Goal: Information Seeking & Learning: Learn about a topic

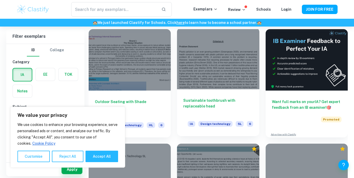
scroll to position [122, 0]
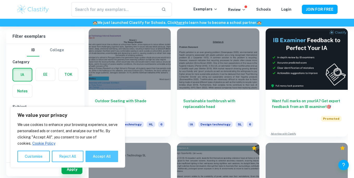
click at [104, 153] on button "Accept All" at bounding box center [102, 156] width 33 height 11
checkbox input "true"
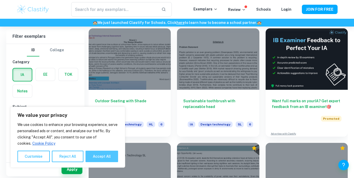
checkbox input "true"
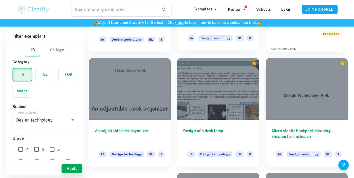
scroll to position [208, 0]
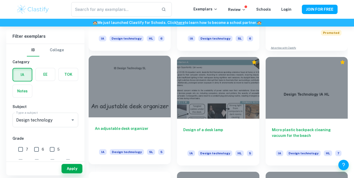
click at [129, 128] on h6 "An adjustable desk organizer" at bounding box center [130, 134] width 70 height 17
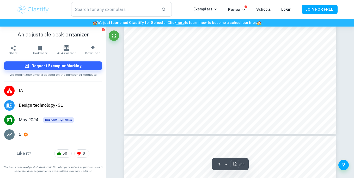
type input "13"
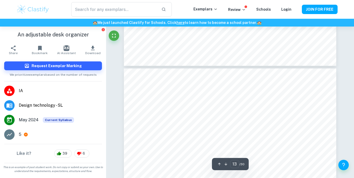
scroll to position [3731, 0]
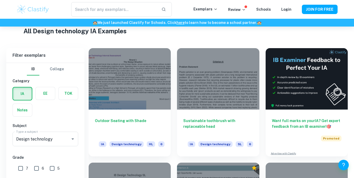
scroll to position [124, 0]
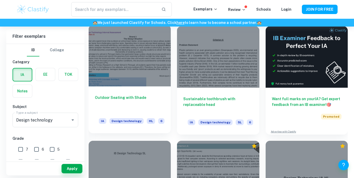
click at [136, 98] on h6 "Outdoor Seating with Shade" at bounding box center [130, 103] width 70 height 17
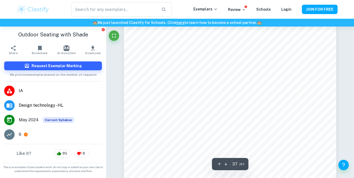
scroll to position [11160, 0]
type input "57"
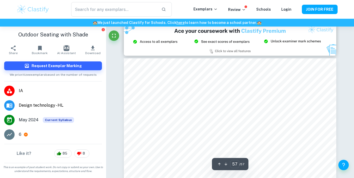
scroll to position [17300, 0]
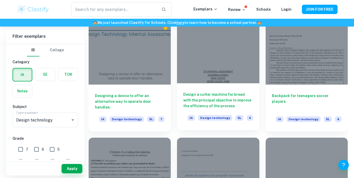
scroll to position [470, 0]
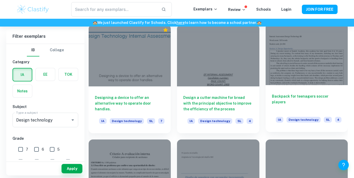
click at [288, 97] on h6 "Backpack for teenagers soccer players" at bounding box center [307, 102] width 70 height 17
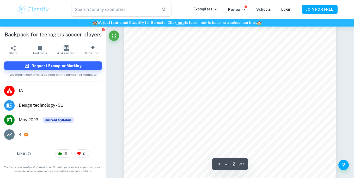
scroll to position [5762, 0]
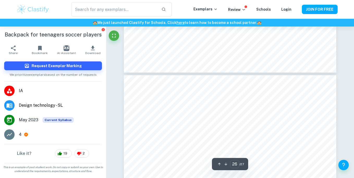
type input "27"
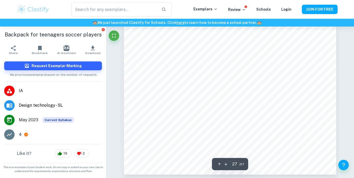
scroll to position [7553, 0]
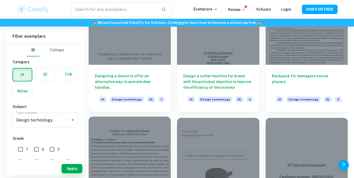
scroll to position [488, 0]
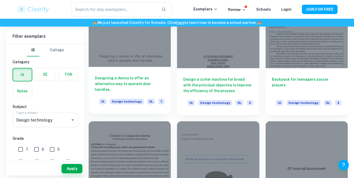
click at [121, 81] on h6 "Designing a device to offer an alternative way to operate door handles." at bounding box center [130, 83] width 70 height 17
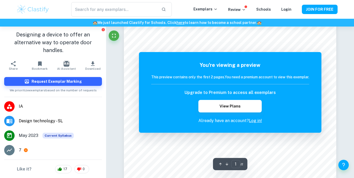
scroll to position [136, 0]
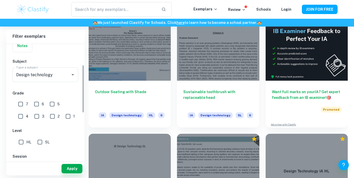
scroll to position [33, 0]
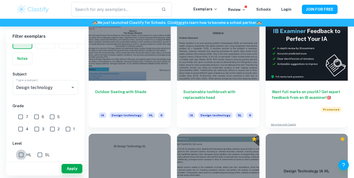
click at [20, 159] on input "HL" at bounding box center [21, 155] width 10 height 10
checkbox input "true"
click at [74, 171] on button "Apply" at bounding box center [72, 168] width 21 height 9
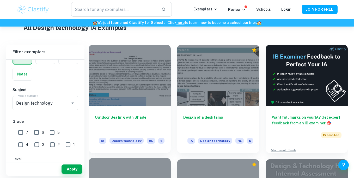
scroll to position [106, 0]
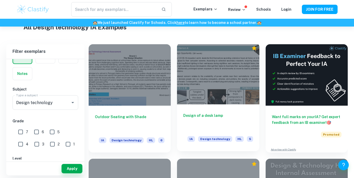
click at [198, 114] on h6 "Design of a desk lamp" at bounding box center [218, 121] width 70 height 17
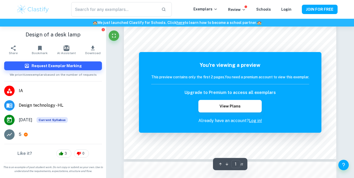
scroll to position [150, 0]
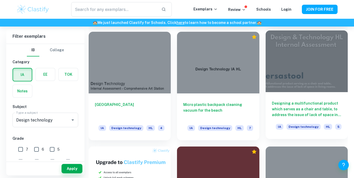
scroll to position [233, 0]
click at [295, 112] on h6 "Designing a multifunctional product which serves as a chair and table, to addre…" at bounding box center [307, 108] width 70 height 17
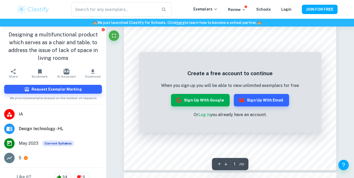
scroll to position [161, 0]
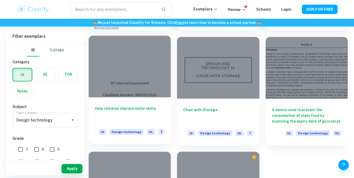
scroll to position [454, 0]
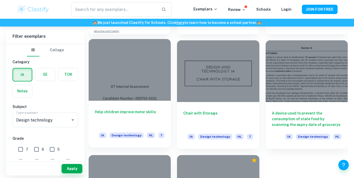
click at [131, 109] on h6 "Help children improve motor skills" at bounding box center [130, 117] width 70 height 17
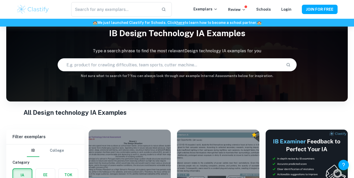
scroll to position [4, 0]
